Goal: Communication & Community: Answer question/provide support

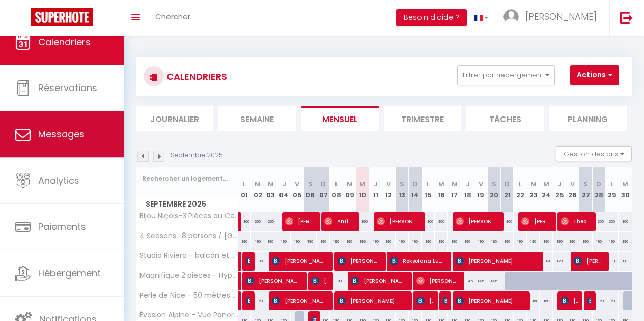
click at [87, 136] on link "Messages" at bounding box center [62, 135] width 124 height 46
select select "message"
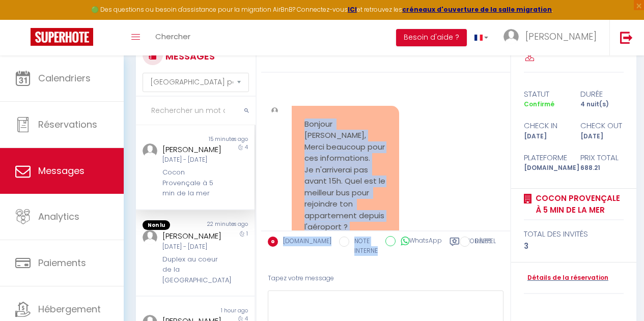
scroll to position [965, 0]
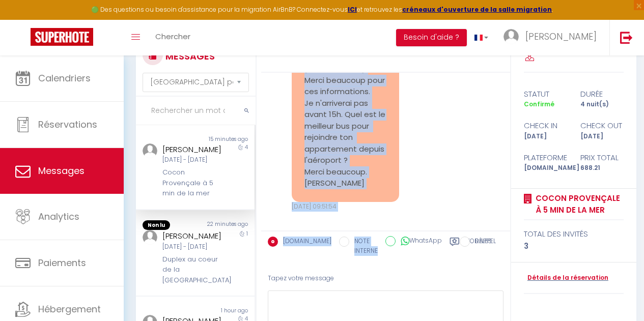
drag, startPoint x: 304, startPoint y: 100, endPoint x: 371, endPoint y: 175, distance: 100.7
click at [371, 175] on pre "Bonjour [PERSON_NAME], Merci beaucoup pour ces informations. Je n'arriverai pas…" at bounding box center [346, 121] width 83 height 138
copy pre "Bonjour [PERSON_NAME], Merci beaucoup pour ces informations. Je n'arriverai pas…"
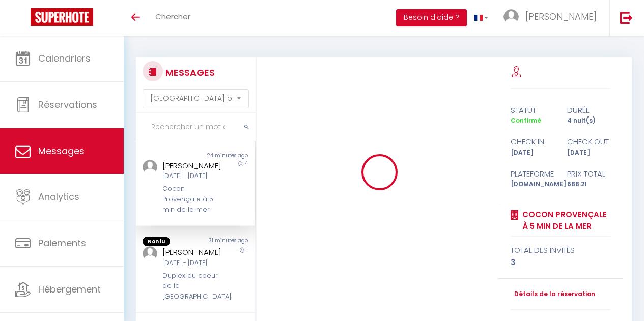
select select "message"
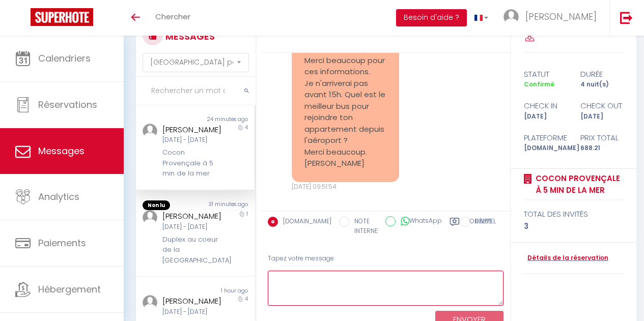
click at [296, 290] on textarea at bounding box center [386, 288] width 236 height 35
paste textarea "Bonjour Raphael, Merci pour ton message. Le meilleur moyen pour rejoindre l’app…"
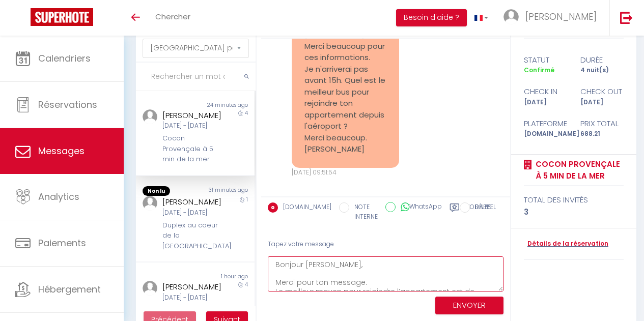
scroll to position [53, 0]
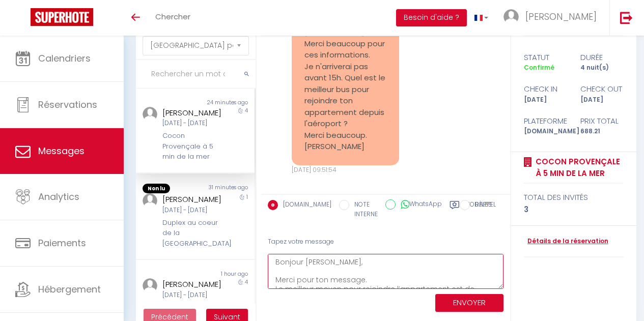
drag, startPoint x: 370, startPoint y: 278, endPoint x: 279, endPoint y: 276, distance: 90.7
click at [279, 276] on textarea "Bonjour Raphael, Merci pour ton message. Le meilleur moyen pour rejoindre l’app…" at bounding box center [386, 271] width 236 height 35
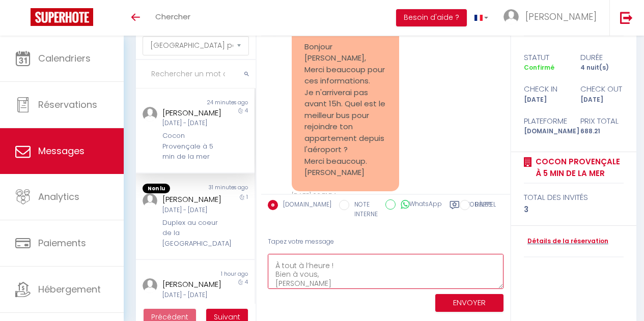
scroll to position [62, 0]
drag, startPoint x: 336, startPoint y: 263, endPoint x: 277, endPoint y: 263, distance: 59.1
click at [277, 263] on textarea "Bonjour Raphael, Le meilleur moyen pour rejoindre l’appartement est de prendre …" at bounding box center [386, 271] width 236 height 35
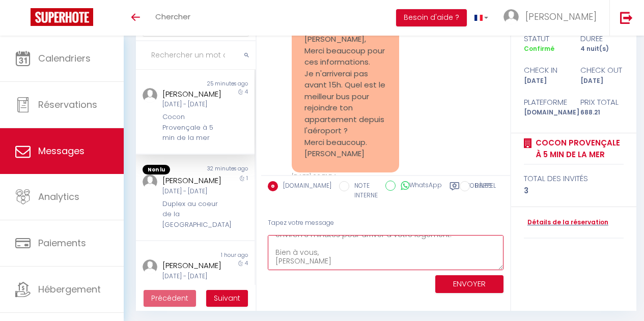
scroll to position [70, 0]
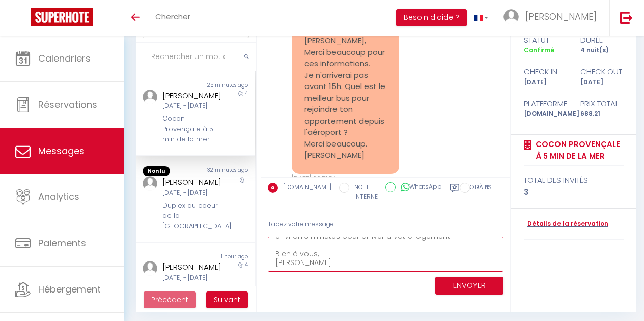
type textarea "Bonjour [PERSON_NAME], Le meilleur moyen pour rejoindre l’appartement est de pr…"
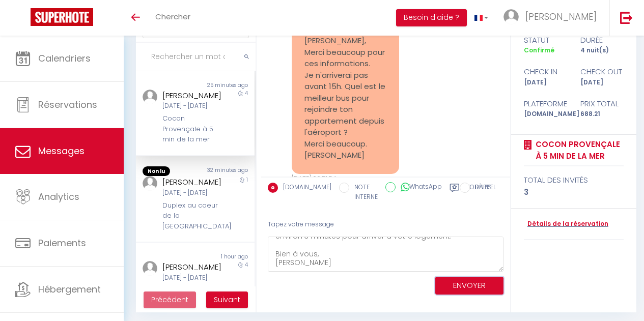
click at [461, 286] on button "ENVOYER" at bounding box center [470, 286] width 68 height 18
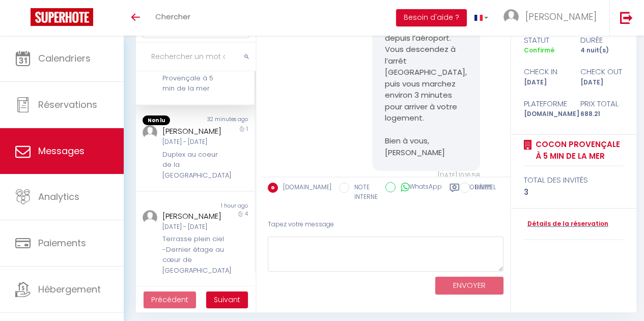
scroll to position [51, 0]
click at [200, 147] on div "[DATE] - [DATE]" at bounding box center [194, 142] width 63 height 10
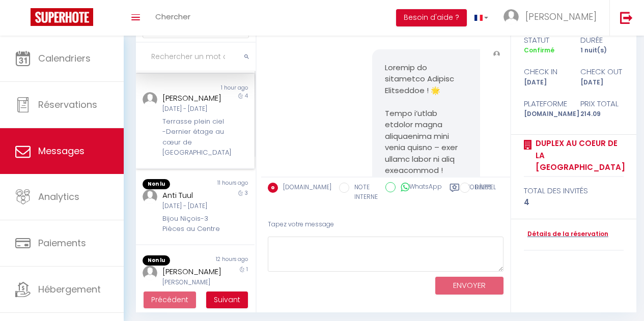
scroll to position [168, 0]
click at [185, 158] on div "Terrasse plein ciel -Dernier étage au cœur de [GEOGRAPHIC_DATA]" at bounding box center [194, 137] width 63 height 42
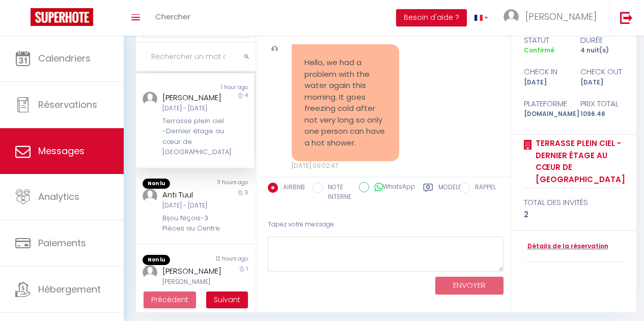
scroll to position [2884, 0]
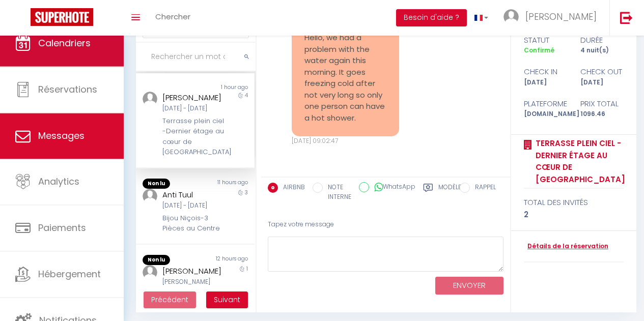
click at [75, 58] on link "Calendriers" at bounding box center [62, 43] width 124 height 46
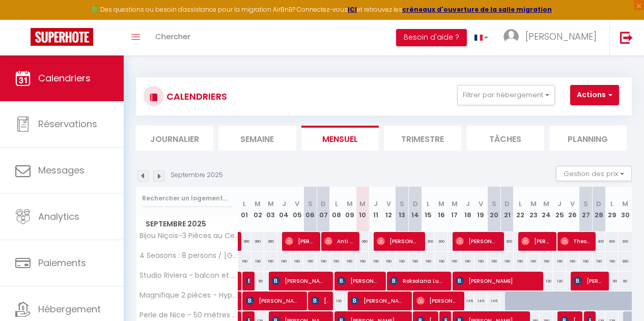
click at [254, 145] on li "Semaine" at bounding box center [257, 138] width 77 height 25
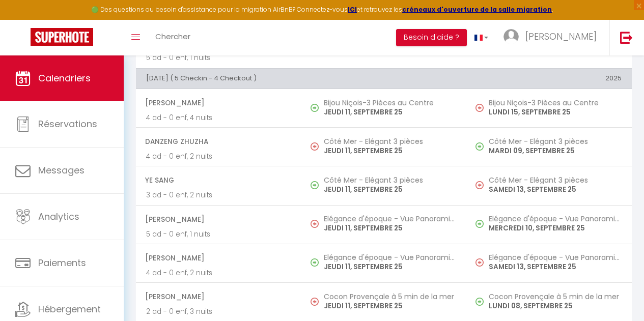
scroll to position [880, 0]
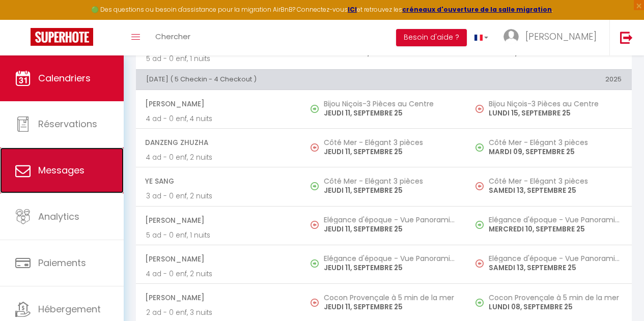
click at [60, 160] on link "Messages" at bounding box center [62, 171] width 124 height 46
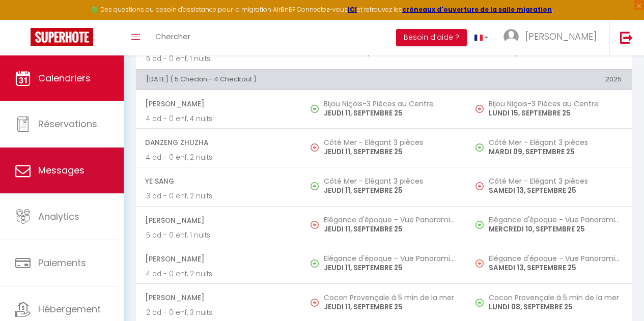
select select "message"
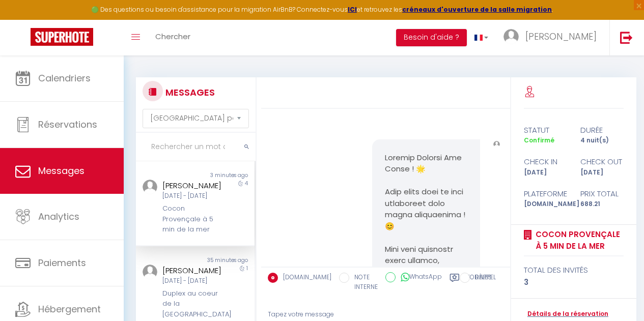
scroll to position [1236, 0]
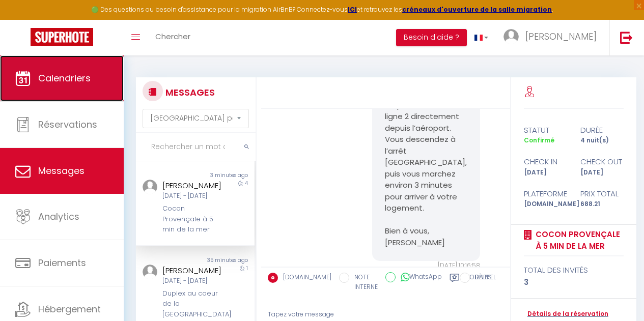
click at [78, 100] on link "Calendriers" at bounding box center [62, 79] width 124 height 46
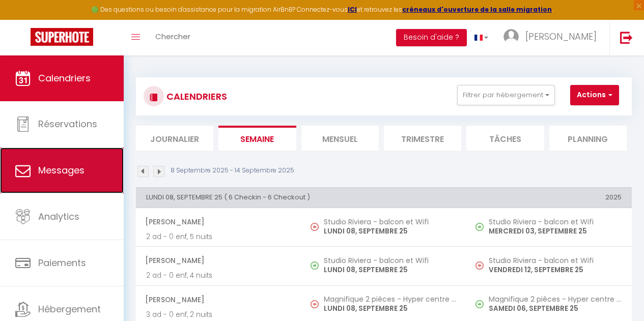
click at [83, 168] on span "Messages" at bounding box center [61, 170] width 46 height 13
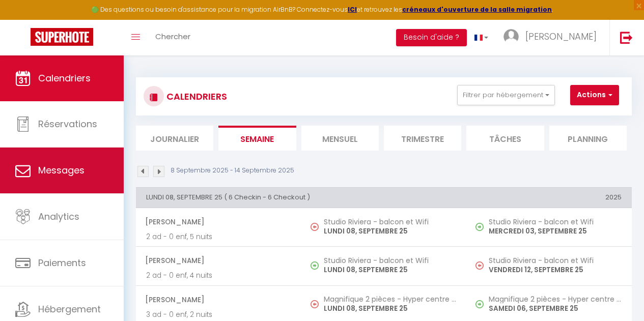
select select "message"
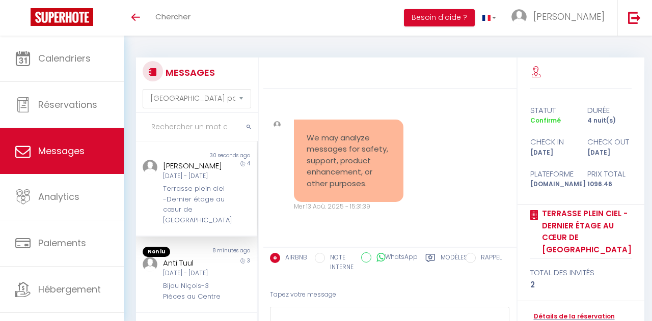
select select "message"
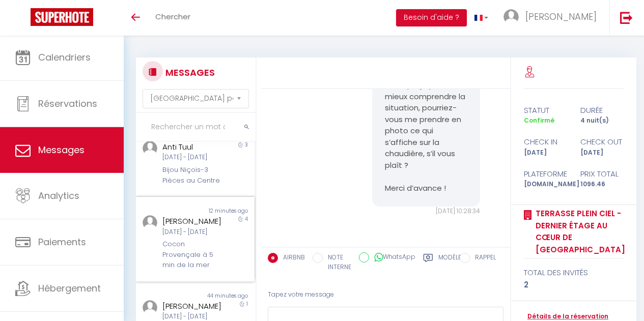
scroll to position [116, 0]
click at [203, 185] on div "Bijou Niçois-3 Pièces au Centre" at bounding box center [194, 176] width 63 height 21
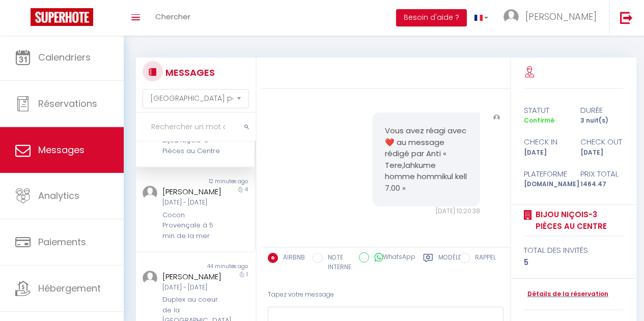
scroll to position [149, 0]
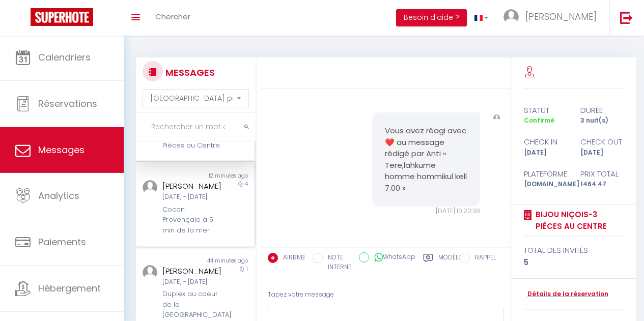
click at [206, 193] on div "[PERSON_NAME]" at bounding box center [194, 186] width 63 height 12
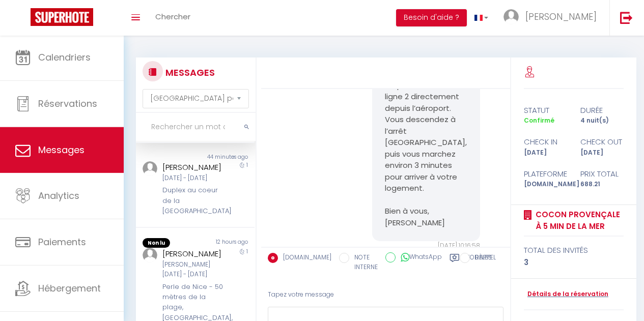
scroll to position [254, 0]
click at [192, 217] on div "[PERSON_NAME] [DATE] - [DATE] Duplex au coeur de la [GEOGRAPHIC_DATA]" at bounding box center [190, 189] width 69 height 56
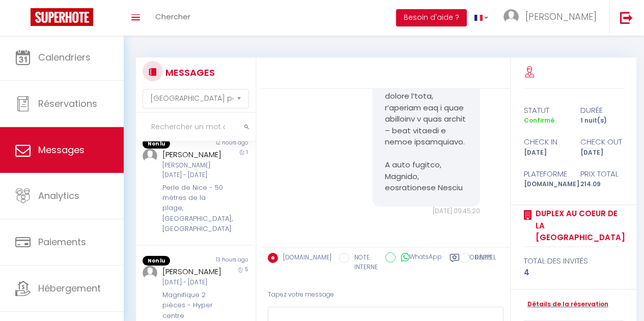
scroll to position [354, 0]
click at [193, 179] on div "[PERSON_NAME][DATE] - [DATE]" at bounding box center [194, 169] width 63 height 19
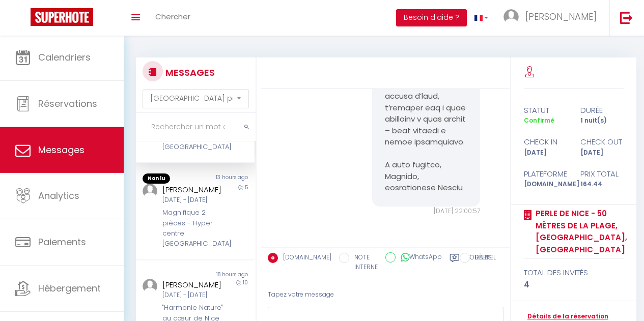
scroll to position [435, 0]
click at [187, 203] on div "[DATE] - [DATE]" at bounding box center [194, 199] width 63 height 10
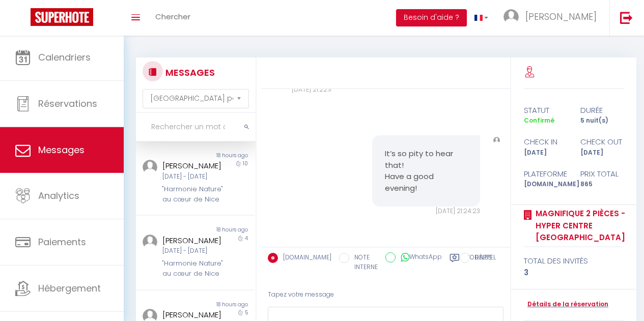
scroll to position [556, 0]
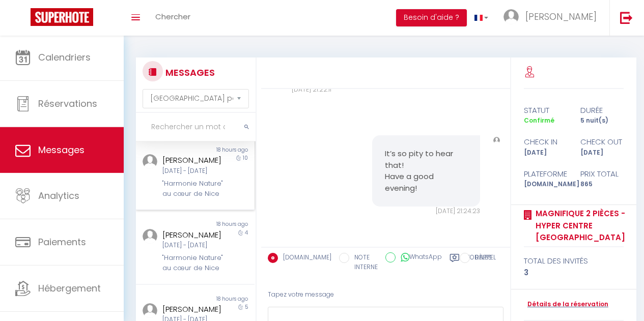
click at [190, 199] on div "[PERSON_NAME] [DATE] - [DATE] "Harmonie Nature" au cœur de [GEOGRAPHIC_DATA]" at bounding box center [190, 176] width 69 height 45
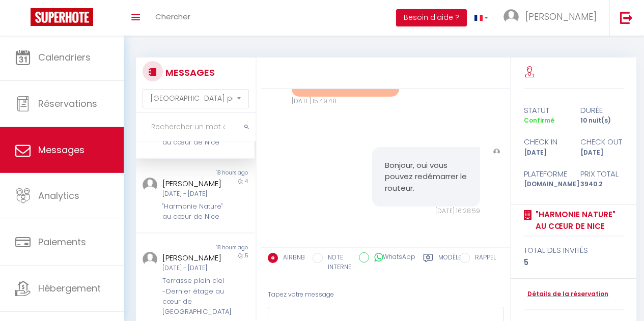
scroll to position [614, 0]
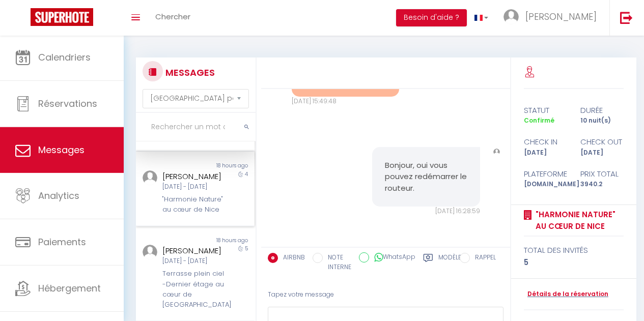
click at [181, 192] on div "[DATE] - [DATE]" at bounding box center [194, 187] width 63 height 10
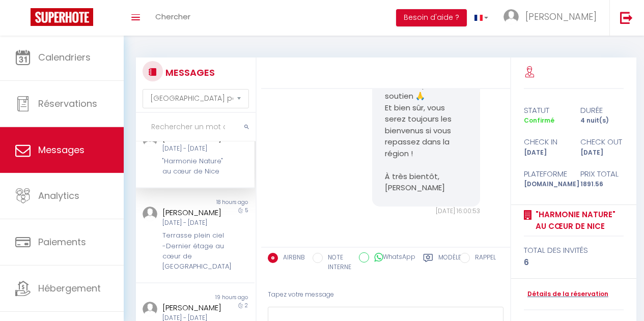
scroll to position [731, 0]
click at [181, 228] on div "[DATE] - [DATE]" at bounding box center [194, 224] width 63 height 10
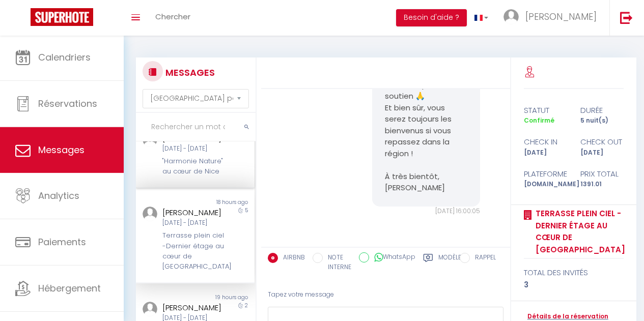
scroll to position [778, 0]
click at [181, 294] on div "Non lu" at bounding box center [165, 298] width 59 height 8
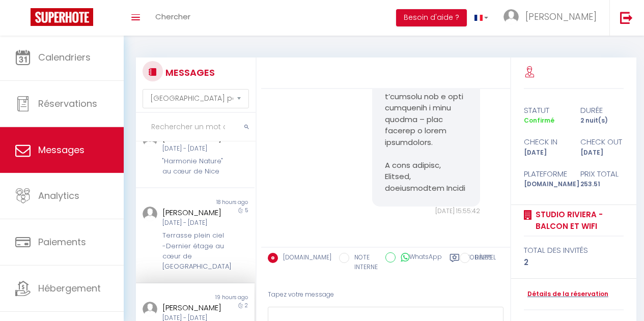
scroll to position [706, 0]
click at [190, 231] on div "Terrasse plein ciel -Dernier étage au cœur de [GEOGRAPHIC_DATA]" at bounding box center [194, 252] width 63 height 42
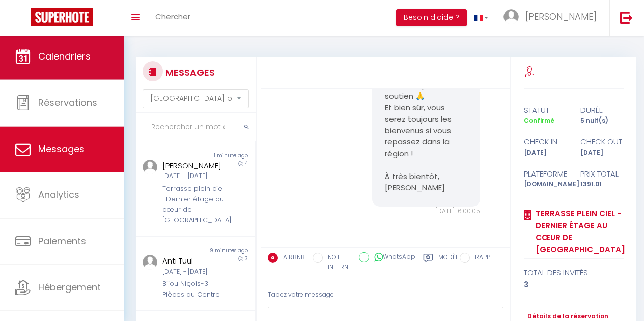
click at [84, 60] on span "Calendriers" at bounding box center [64, 56] width 52 height 13
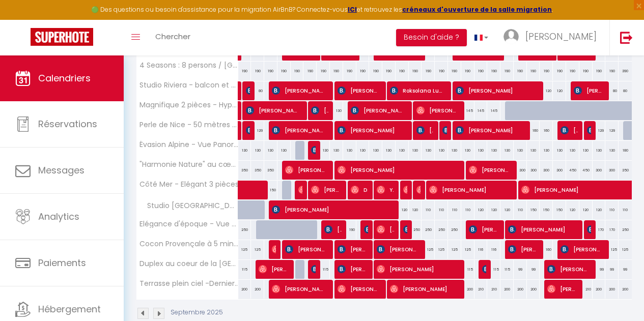
scroll to position [197, 0]
